Goal: Understand process/instructions

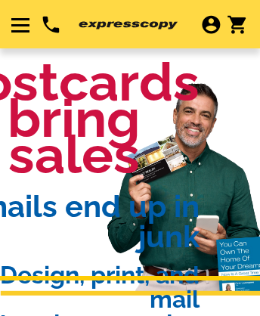
click at [128, 25] on img at bounding box center [129, 25] width 100 height 9
